Goal: Find specific page/section: Find specific page/section

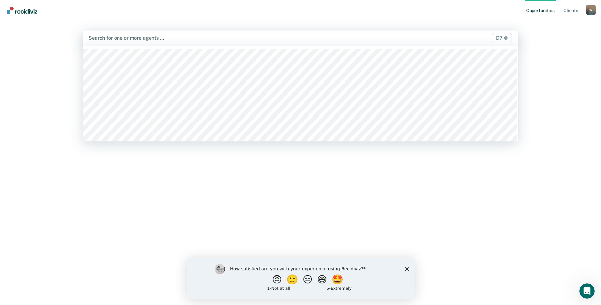
click at [136, 37] on div at bounding box center [236, 37] width 296 height 7
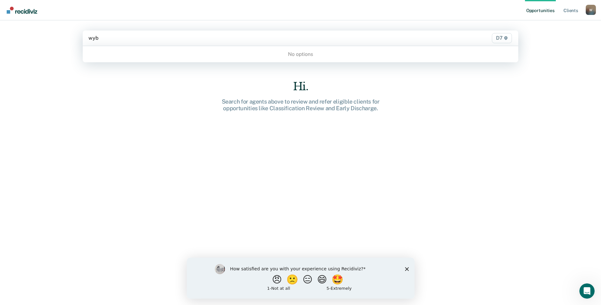
type input "wybo"
click at [501, 39] on span "D7" at bounding box center [502, 38] width 20 height 10
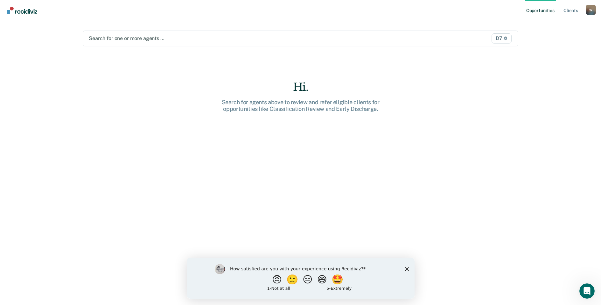
click at [507, 38] on icon at bounding box center [505, 39] width 4 height 4
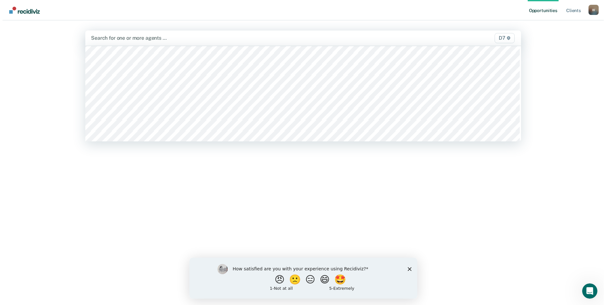
scroll to position [257, 0]
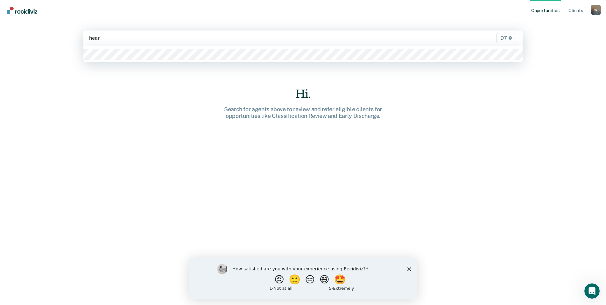
type input "[PERSON_NAME]"
